Goal: Navigation & Orientation: Find specific page/section

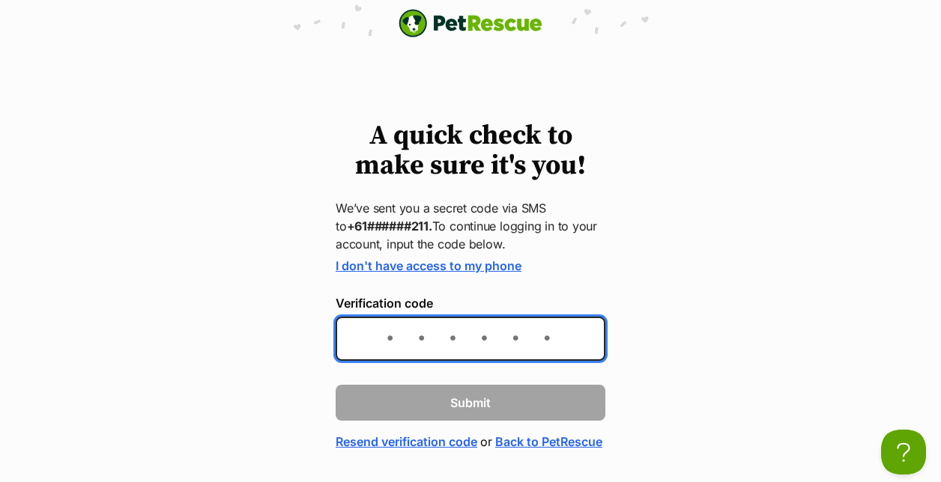
click at [388, 337] on input "Verification code" at bounding box center [471, 339] width 270 height 44
type input "836630"
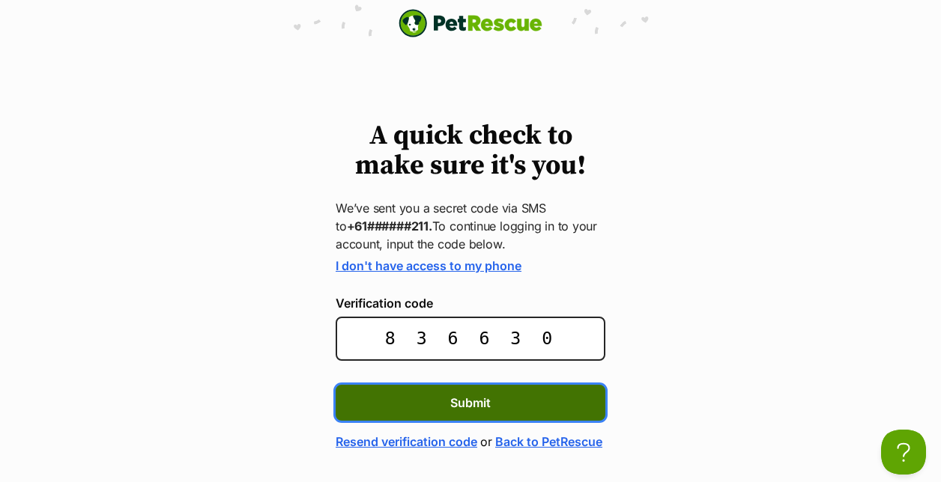
click at [471, 402] on span "Submit" at bounding box center [470, 403] width 40 height 18
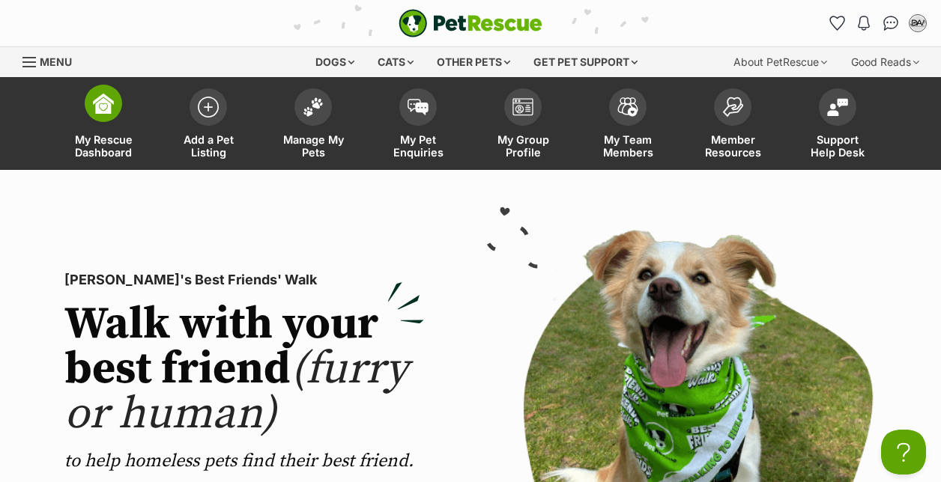
click at [106, 110] on img at bounding box center [103, 103] width 21 height 21
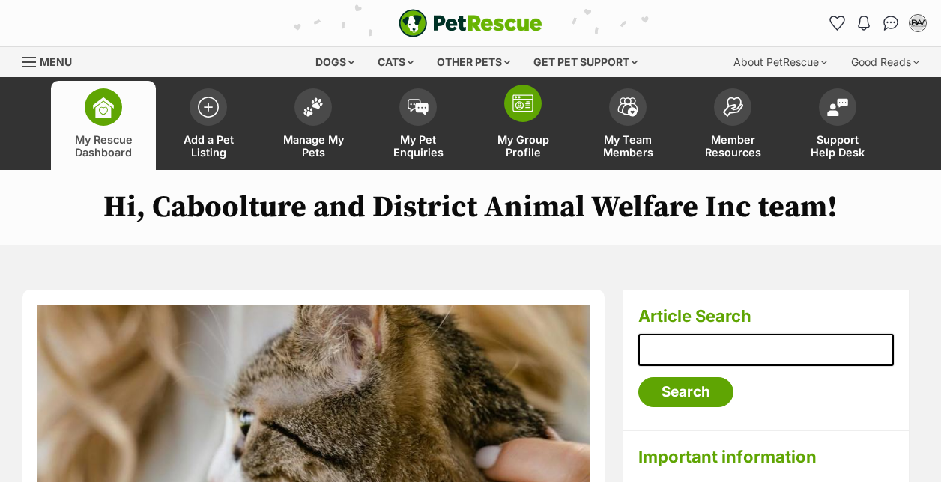
click at [524, 106] on img at bounding box center [522, 103] width 21 height 18
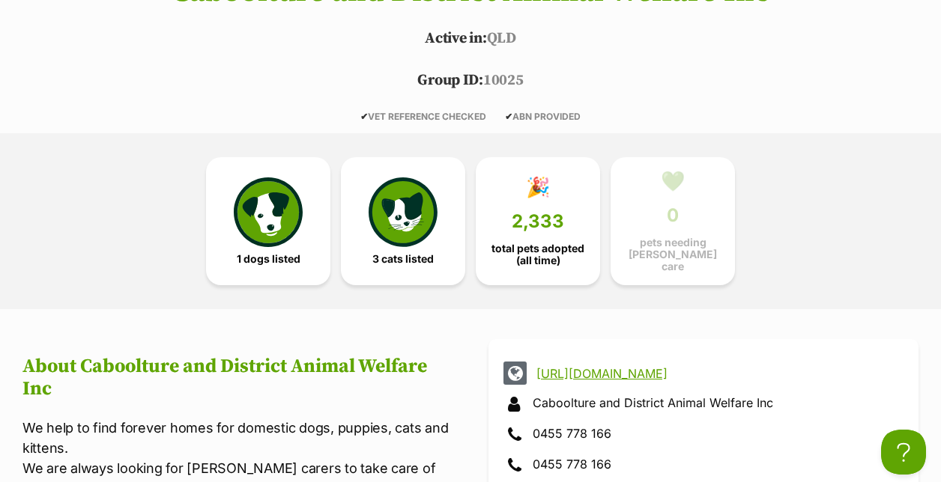
scroll to position [688, 0]
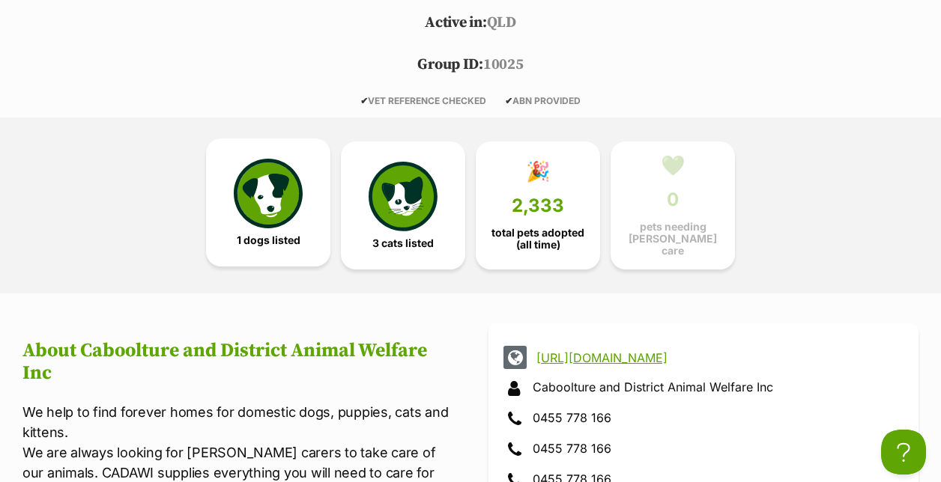
click at [273, 191] on img at bounding box center [268, 193] width 69 height 69
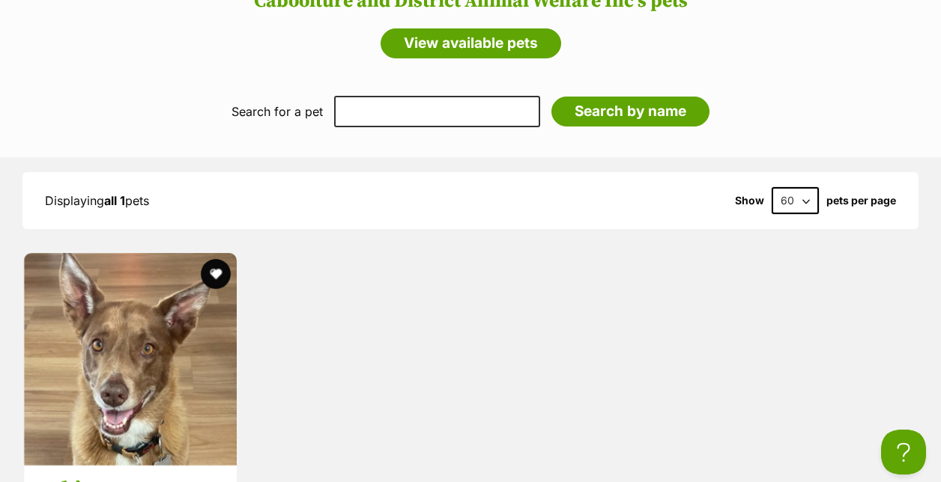
scroll to position [1782, 0]
